Goal: Transaction & Acquisition: Purchase product/service

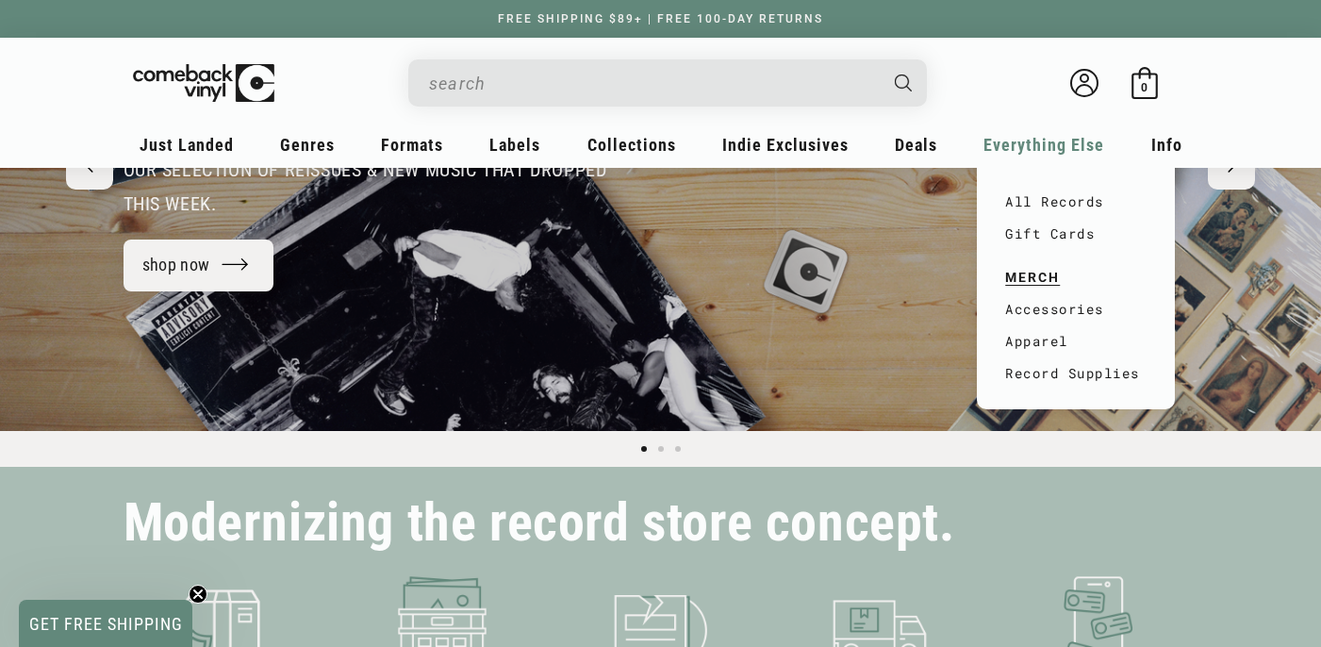
scroll to position [0, 1321]
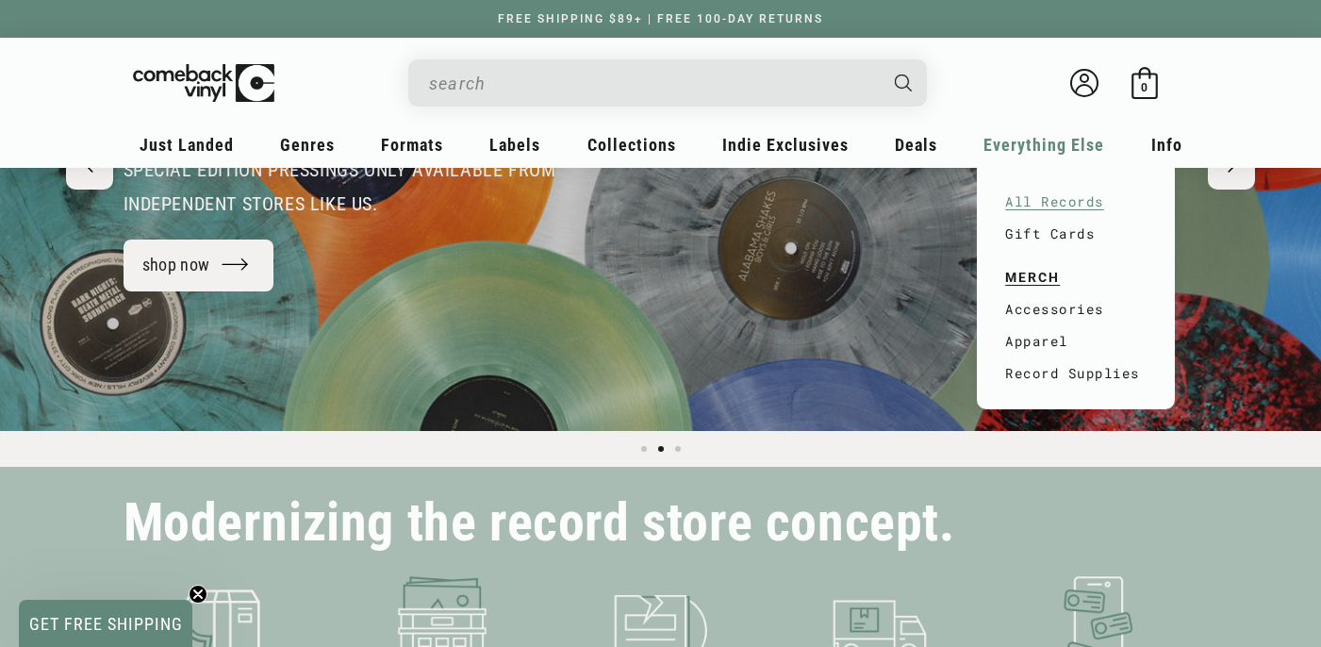
click at [1044, 198] on link "All Records" at bounding box center [1075, 202] width 141 height 32
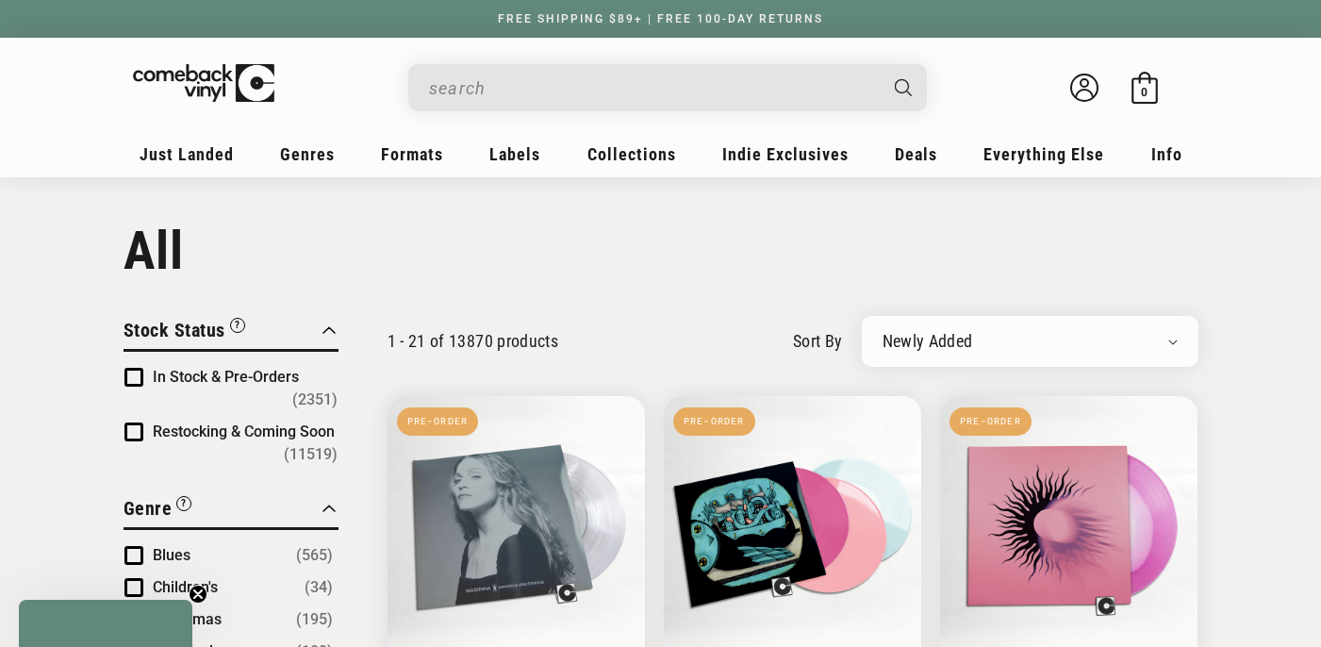
click at [132, 371] on span "Product filter" at bounding box center [133, 377] width 19 height 19
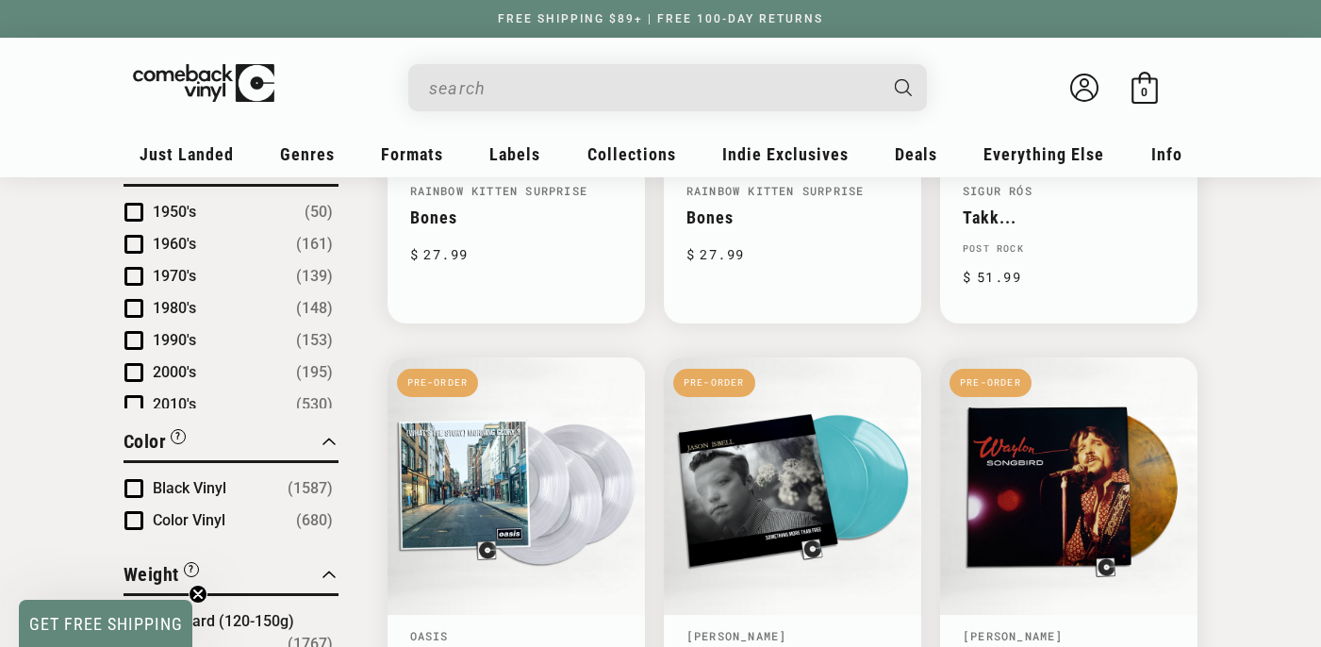
scroll to position [1583, 0]
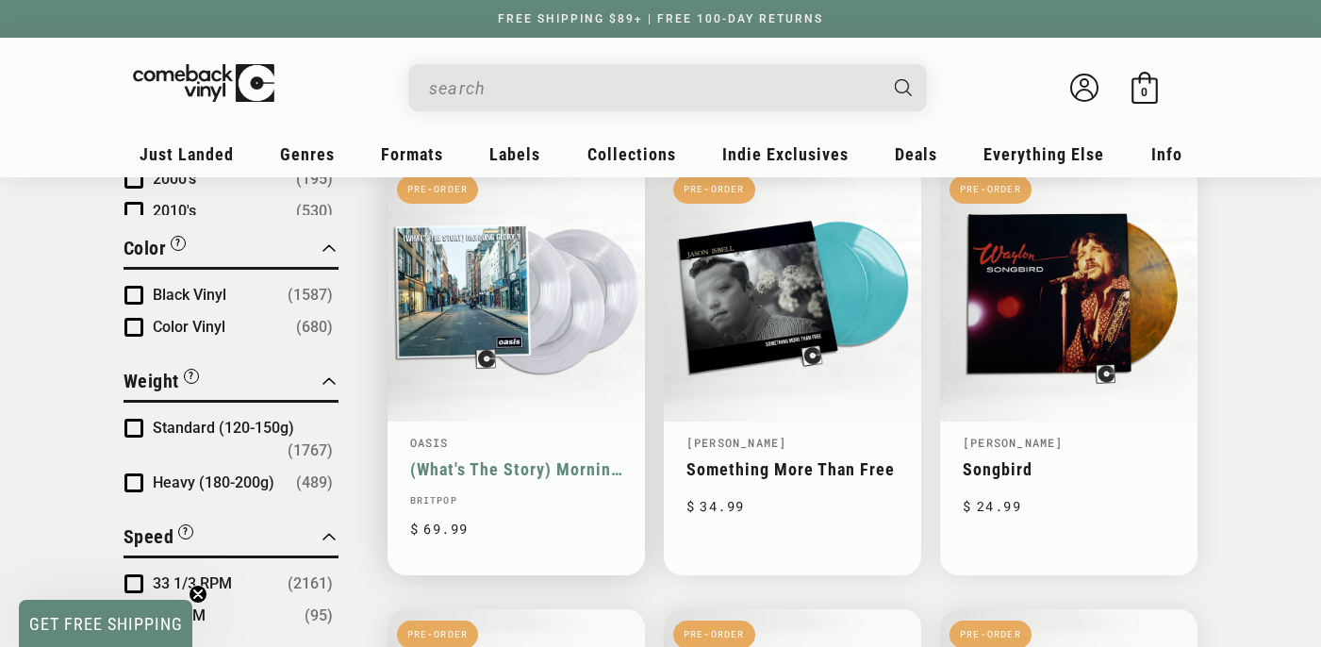
click at [465, 459] on link "(What's The Story) Morning Glory?" at bounding box center [516, 469] width 212 height 20
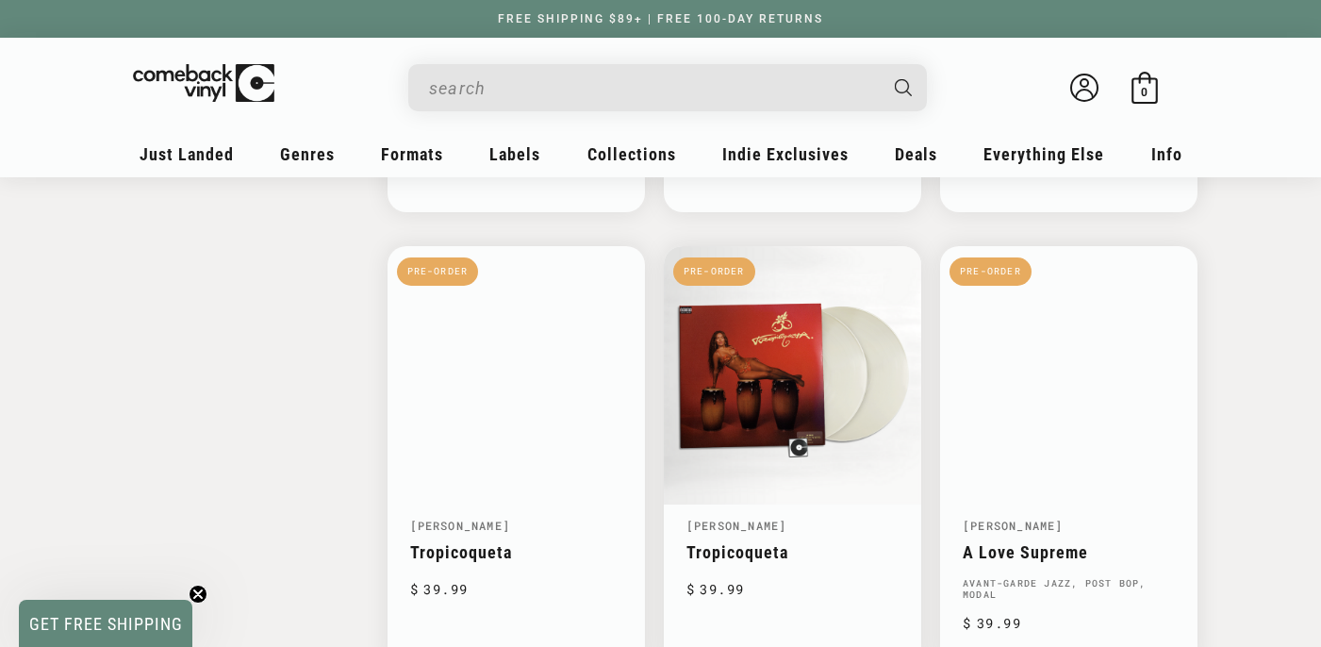
scroll to position [2855, 0]
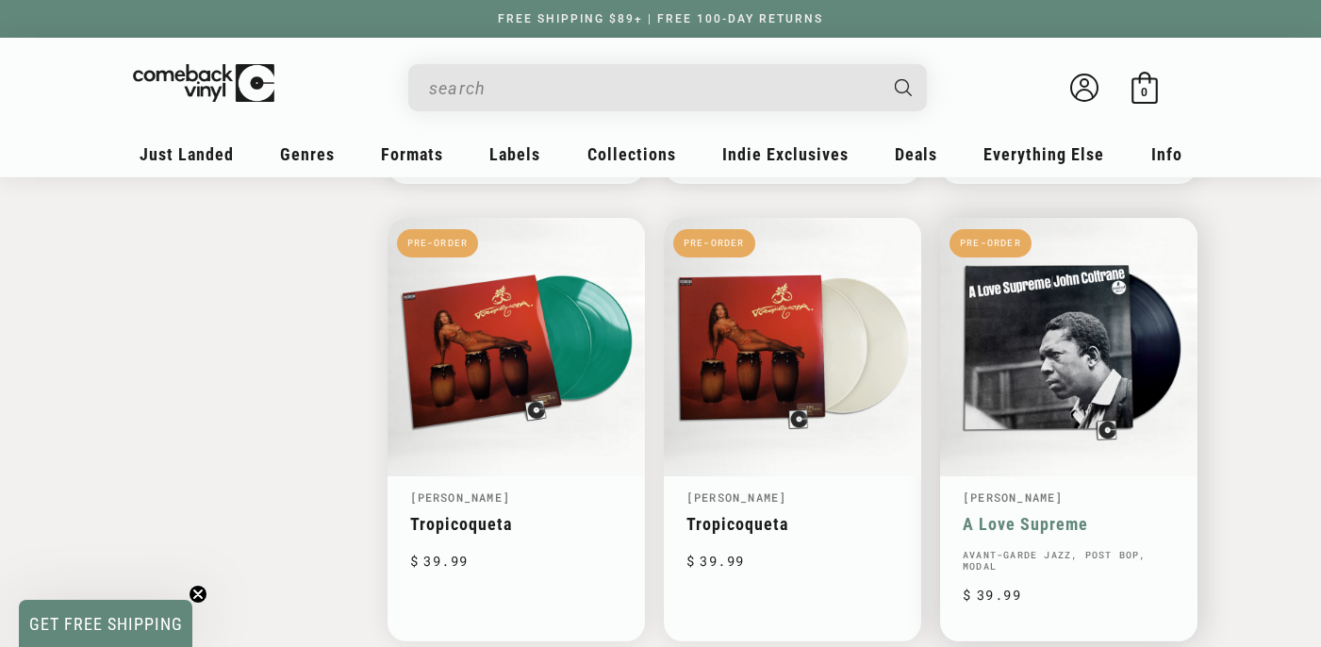
click at [1054, 514] on link "A Love Supreme" at bounding box center [1069, 524] width 212 height 20
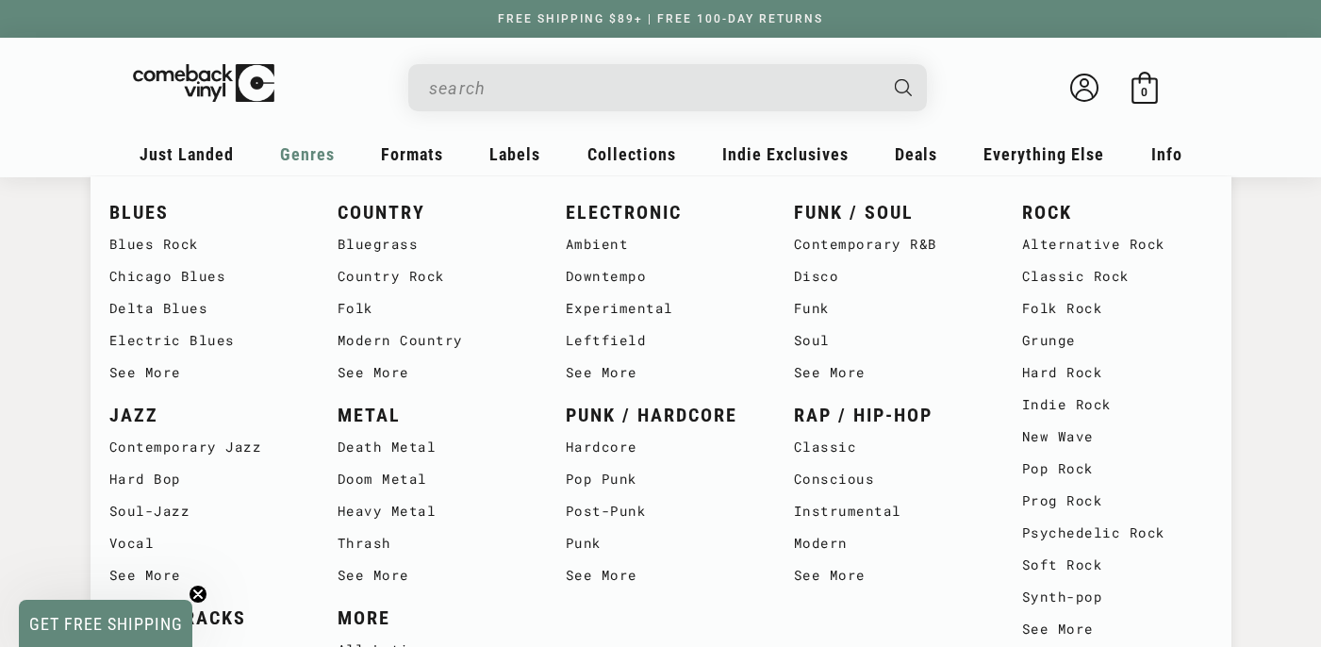
scroll to position [0, 0]
click at [370, 483] on link "Doom Metal" at bounding box center [433, 479] width 190 height 32
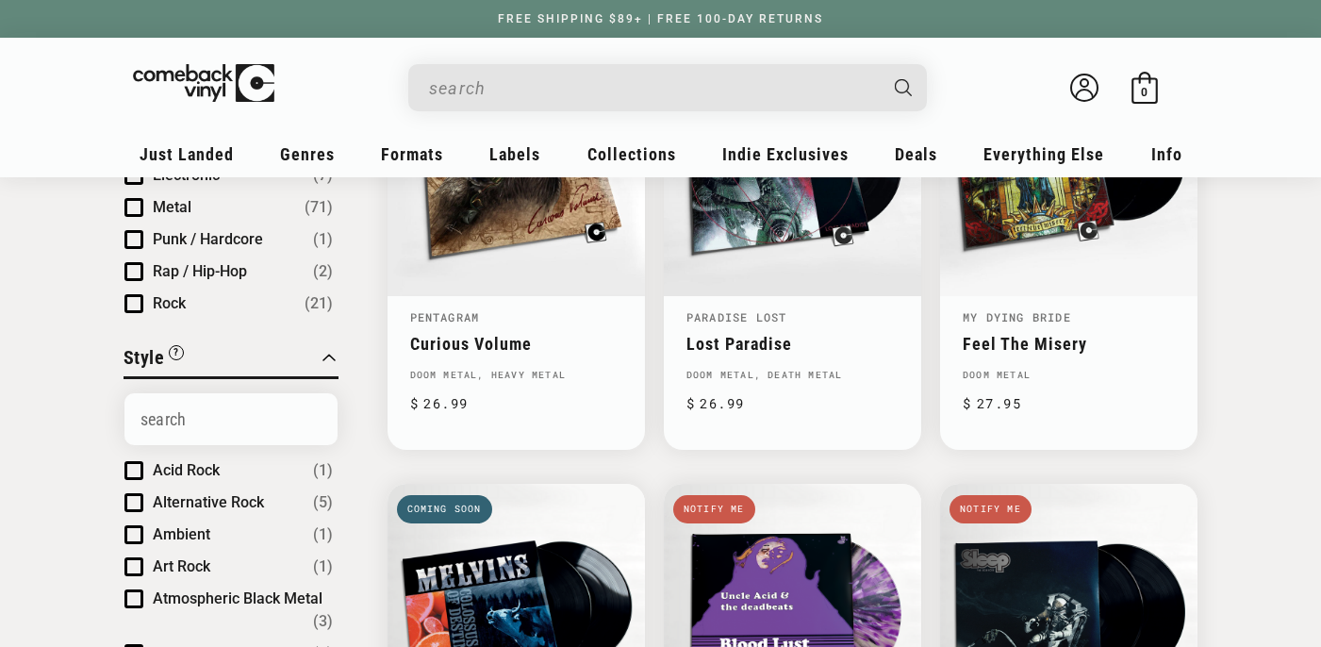
scroll to position [139, 0]
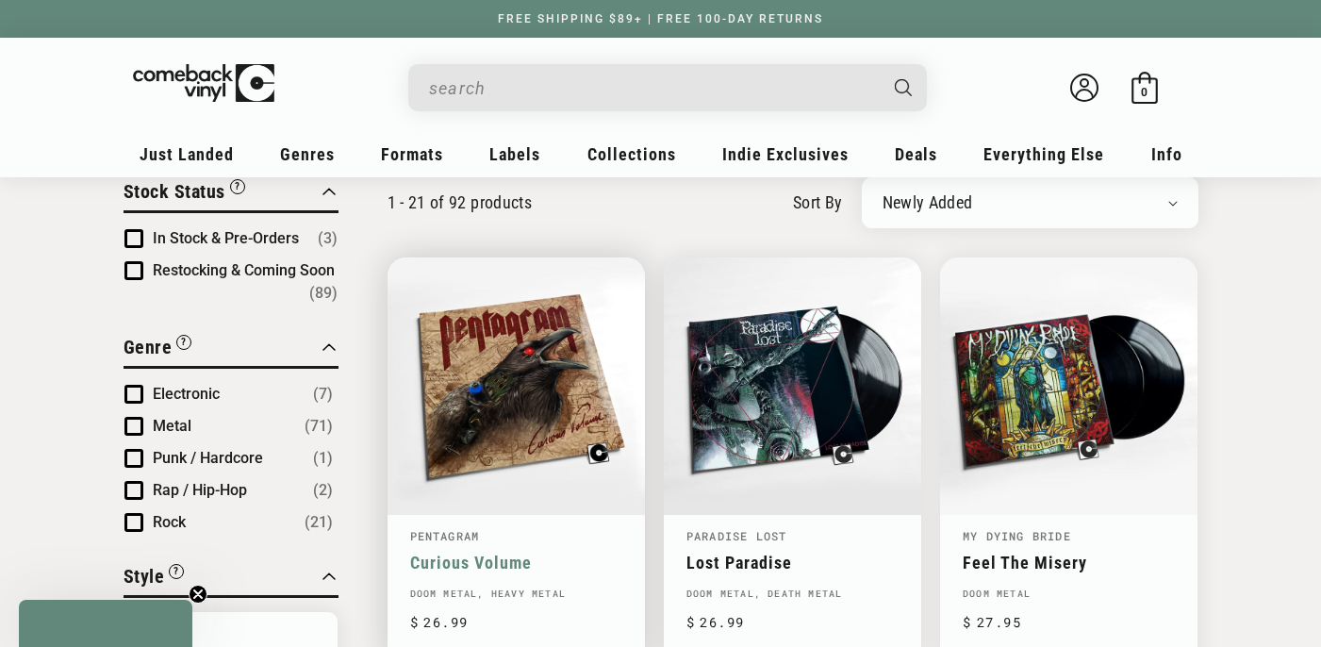
click at [507, 552] on link "Curious Volume" at bounding box center [516, 562] width 212 height 20
